Goal: Navigation & Orientation: Find specific page/section

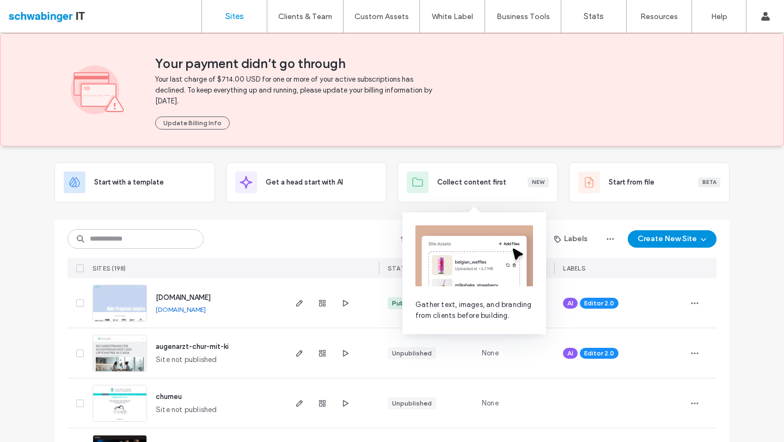
scroll to position [72, 0]
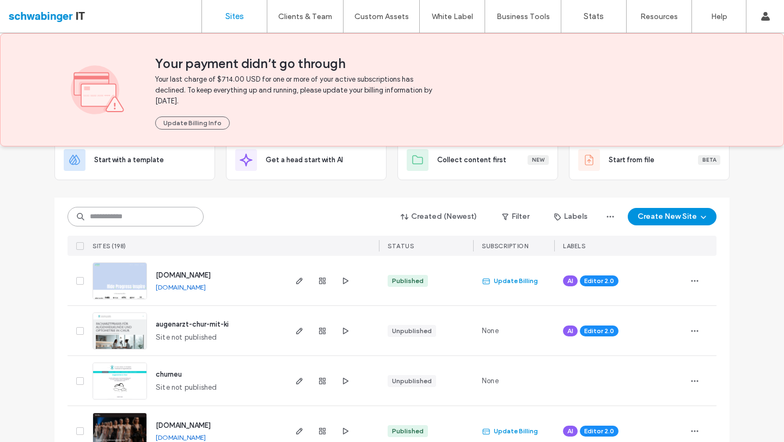
click at [116, 217] on input at bounding box center [136, 217] width 136 height 20
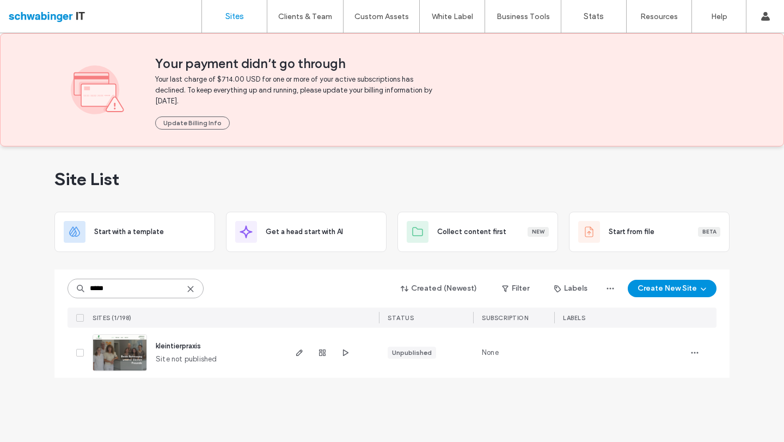
scroll to position [0, 0]
type input "*****"
click at [177, 344] on span "kleintierpraxis" at bounding box center [178, 346] width 45 height 8
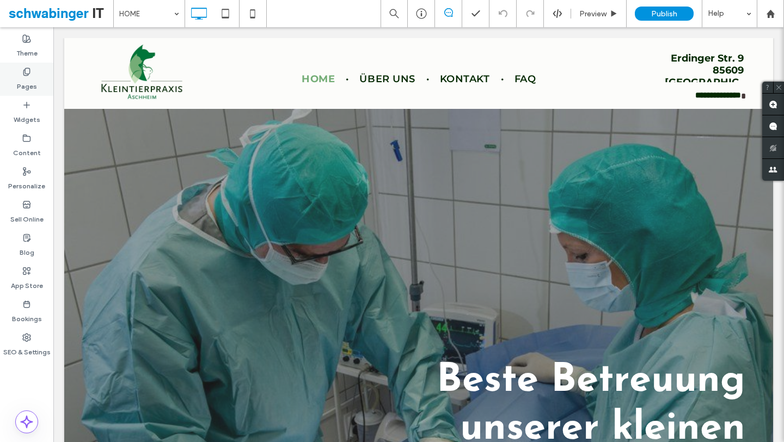
click at [40, 82] on div "Pages" at bounding box center [26, 79] width 53 height 33
